Goal: Check status: Check status

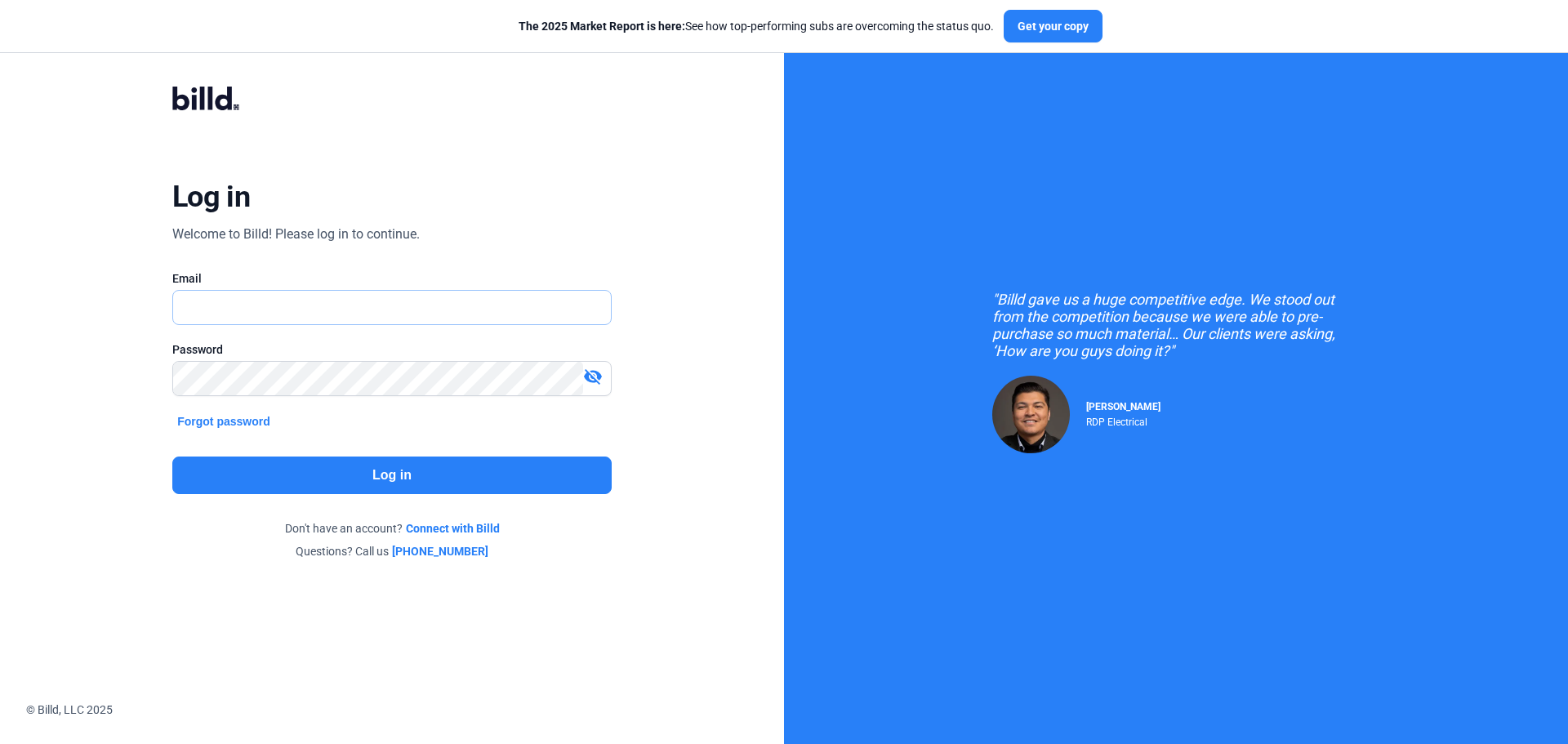
type input "[PERSON_NAME][EMAIL_ADDRESS][DOMAIN_NAME]"
click at [313, 464] on button "Log in" at bounding box center [392, 475] width 439 height 37
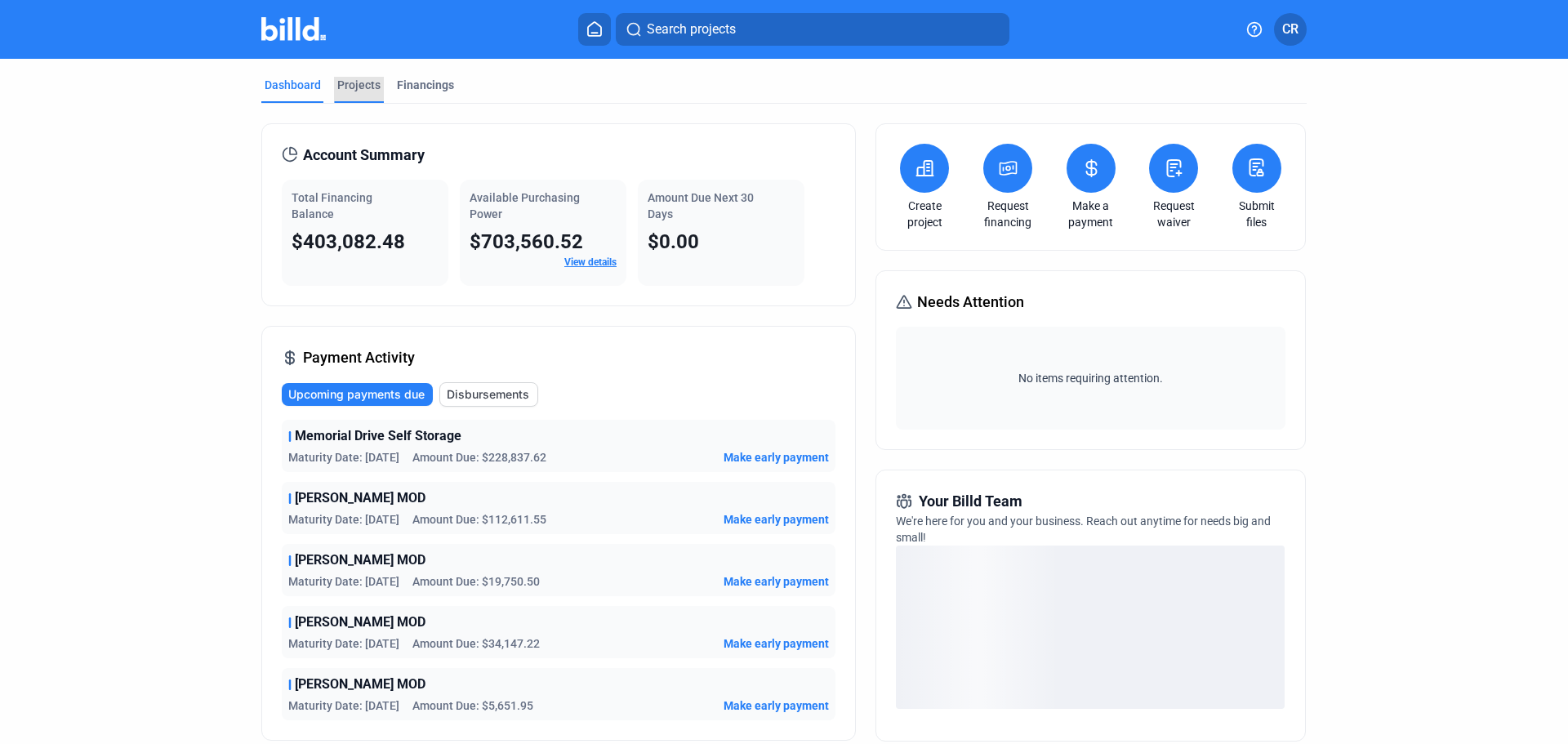
click at [363, 86] on div "Projects" at bounding box center [358, 84] width 43 height 16
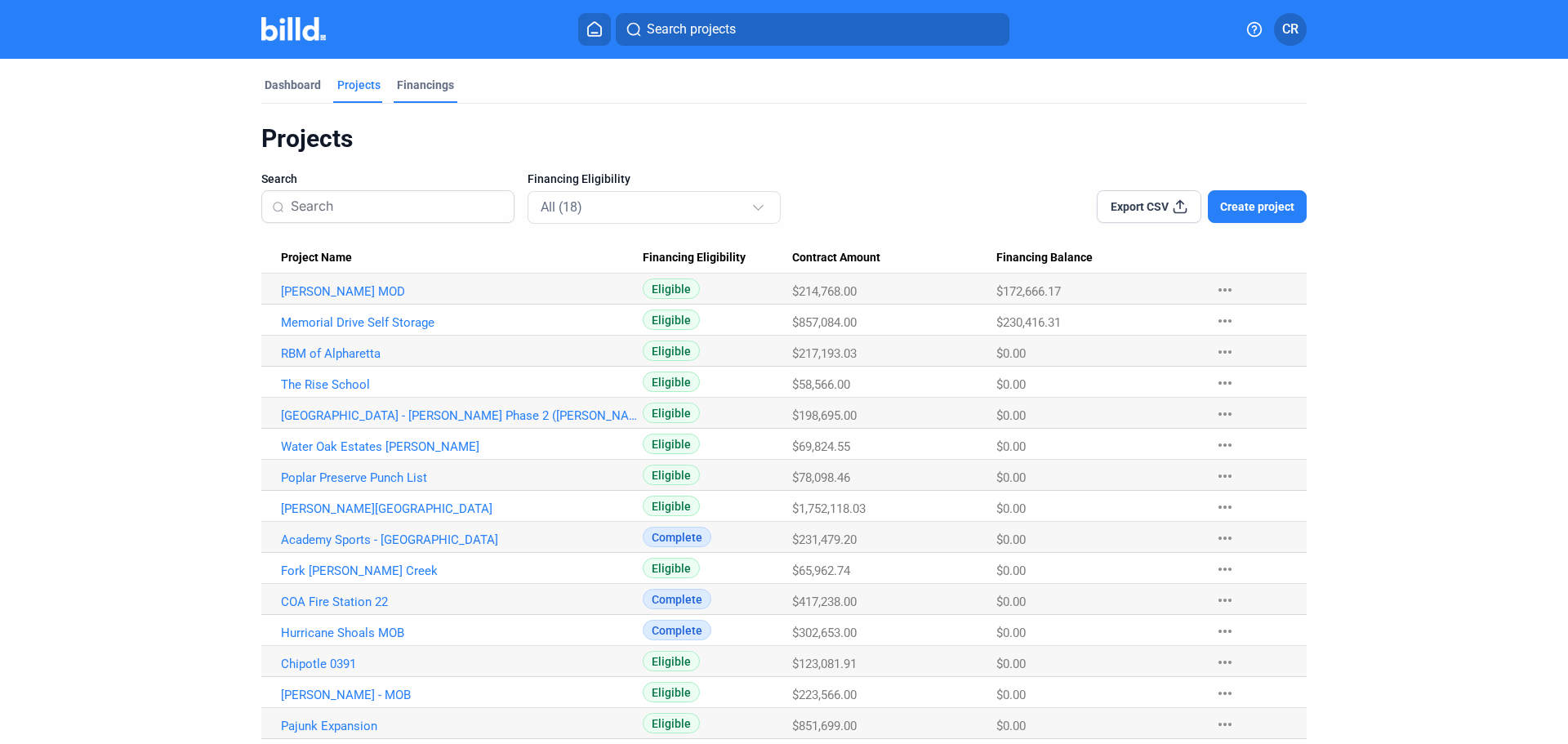
click at [397, 81] on div "Financings" at bounding box center [425, 84] width 57 height 16
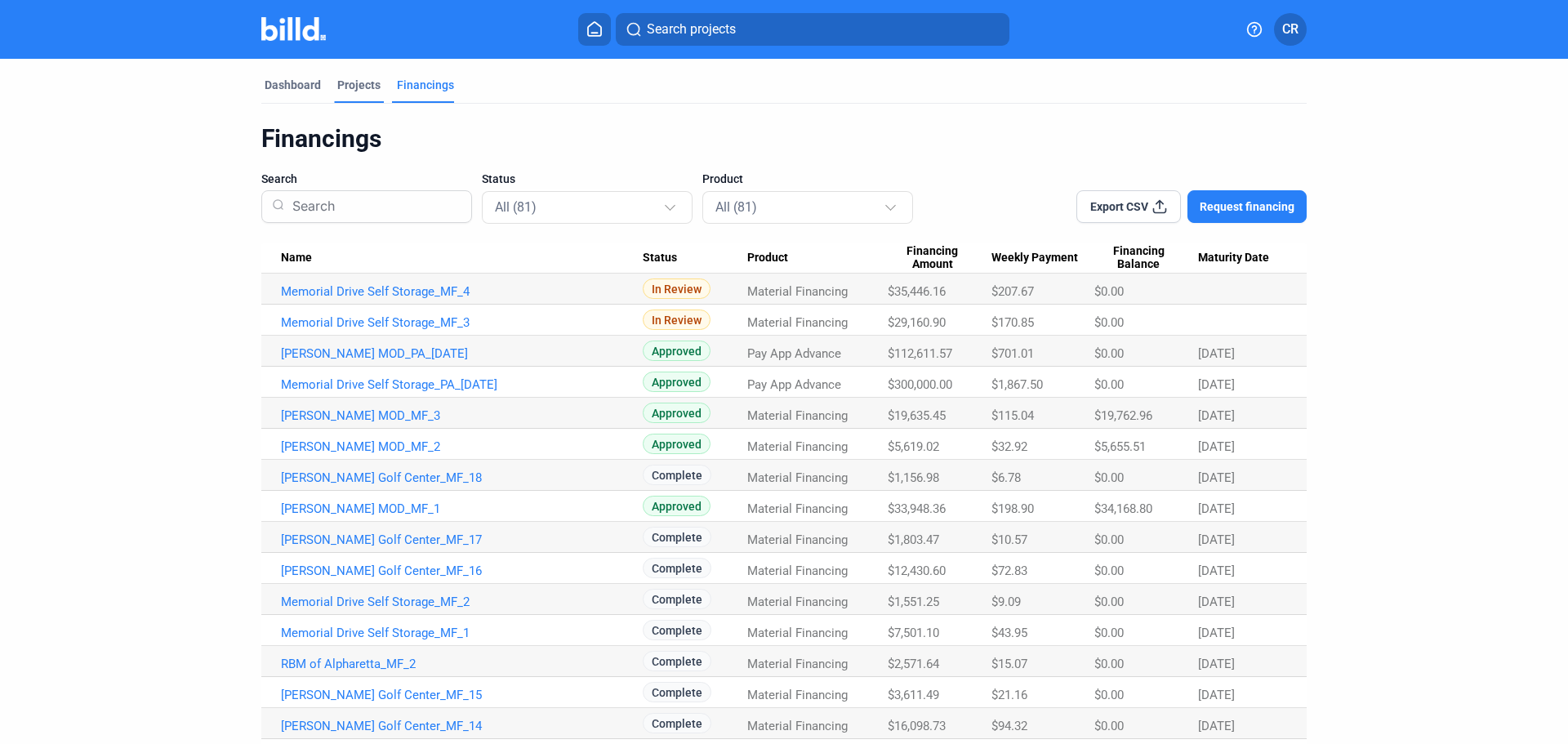
click at [368, 87] on div "Projects" at bounding box center [358, 84] width 43 height 16
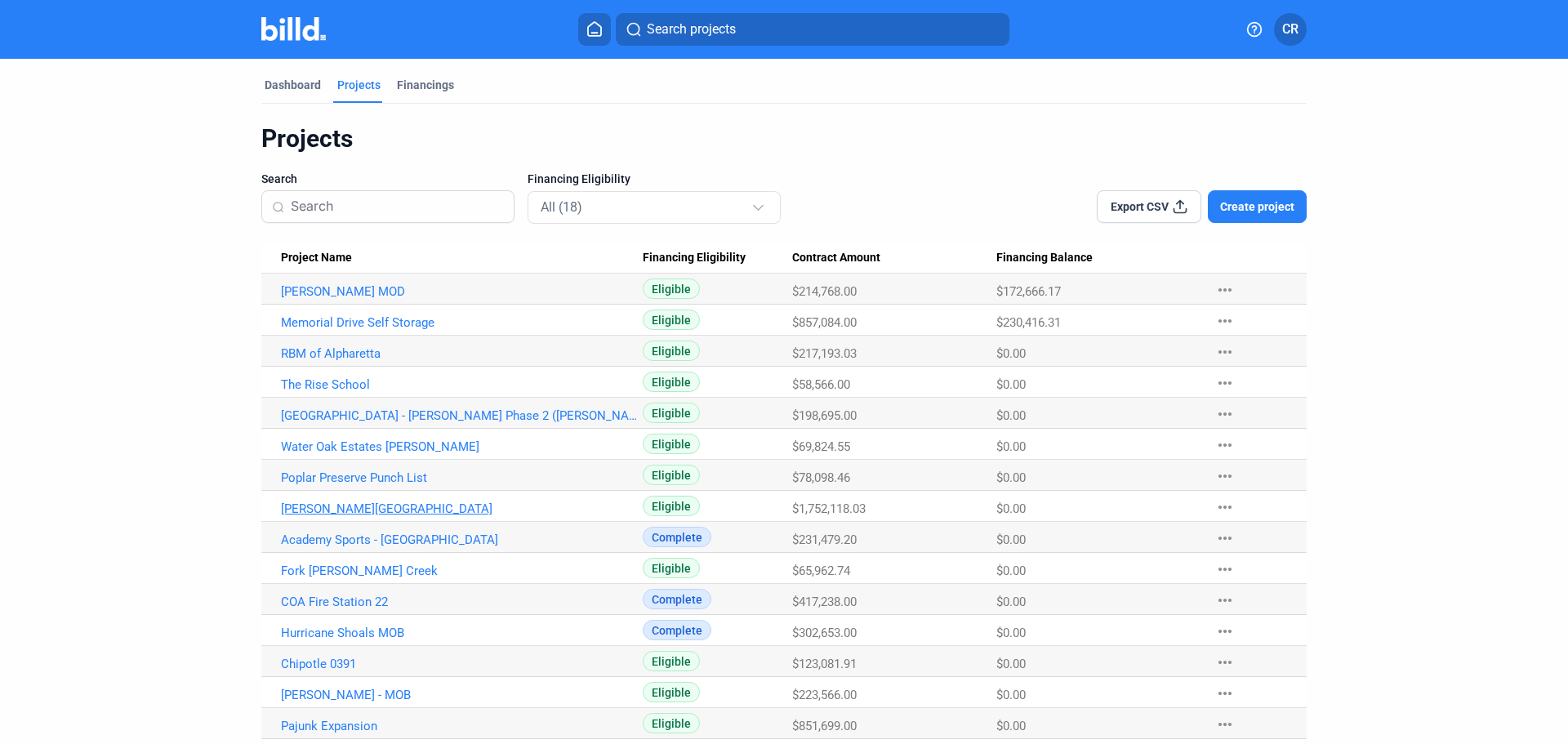
click at [374, 508] on link "[PERSON_NAME][GEOGRAPHIC_DATA]" at bounding box center [462, 508] width 362 height 14
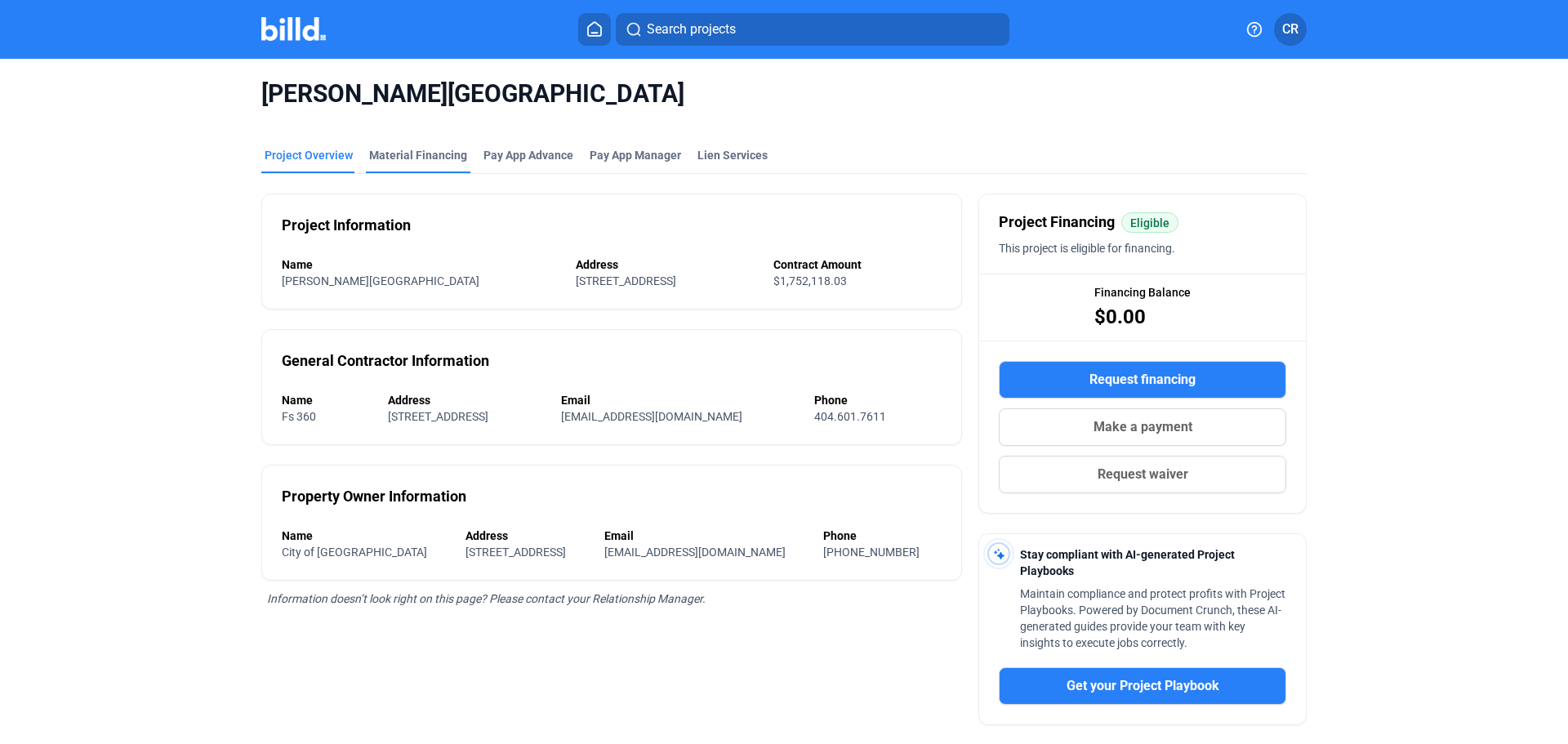
click at [418, 132] on mat-tab-group "Project Overview Material Financing Pay App Advance Pay App Manager Lien Servic…" at bounding box center [784, 519] width 1046 height 781
click at [420, 155] on div "Material Financing" at bounding box center [418, 155] width 98 height 16
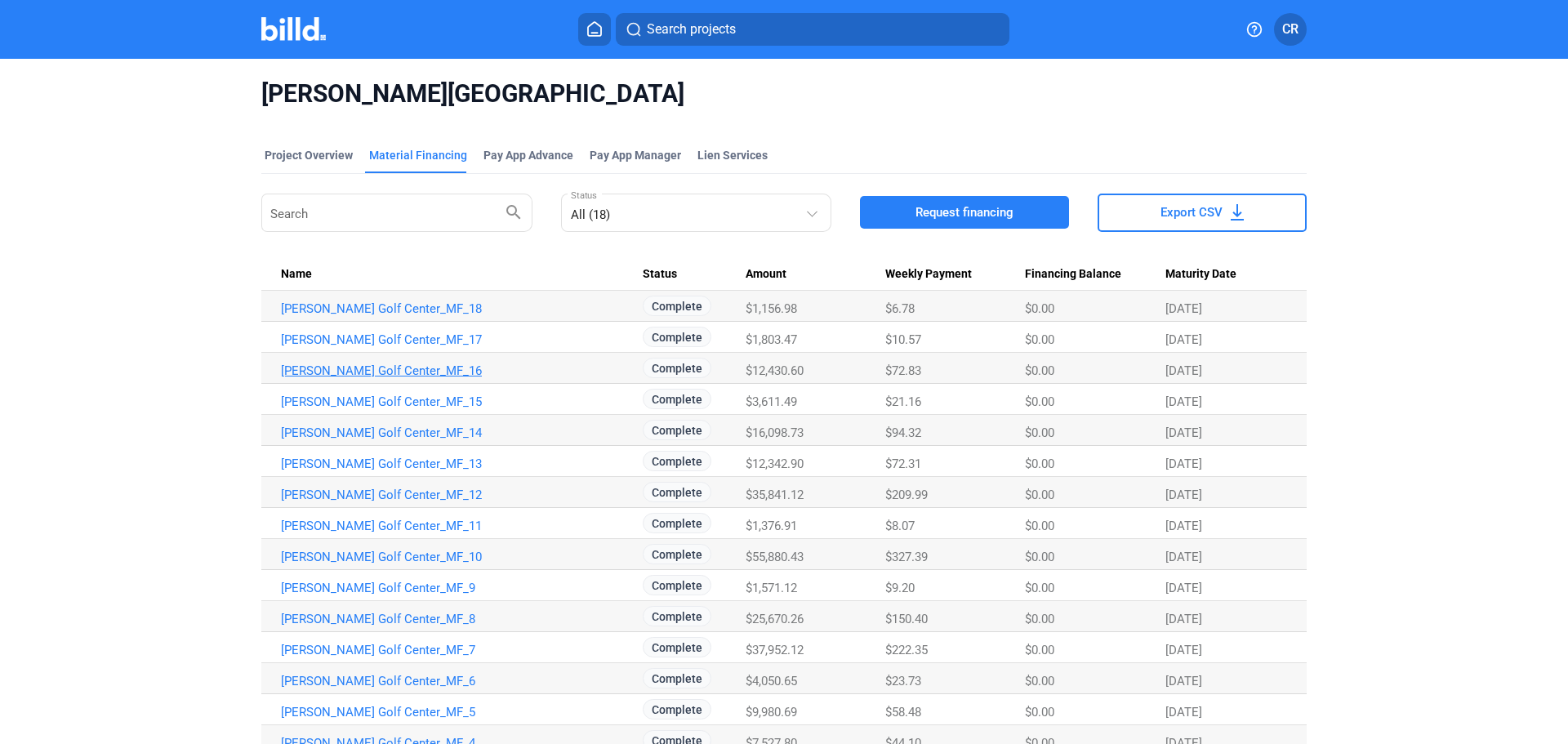
click at [404, 374] on link "[PERSON_NAME] Golf Center_MF_16" at bounding box center [462, 370] width 362 height 14
